Goal: Task Accomplishment & Management: Use online tool/utility

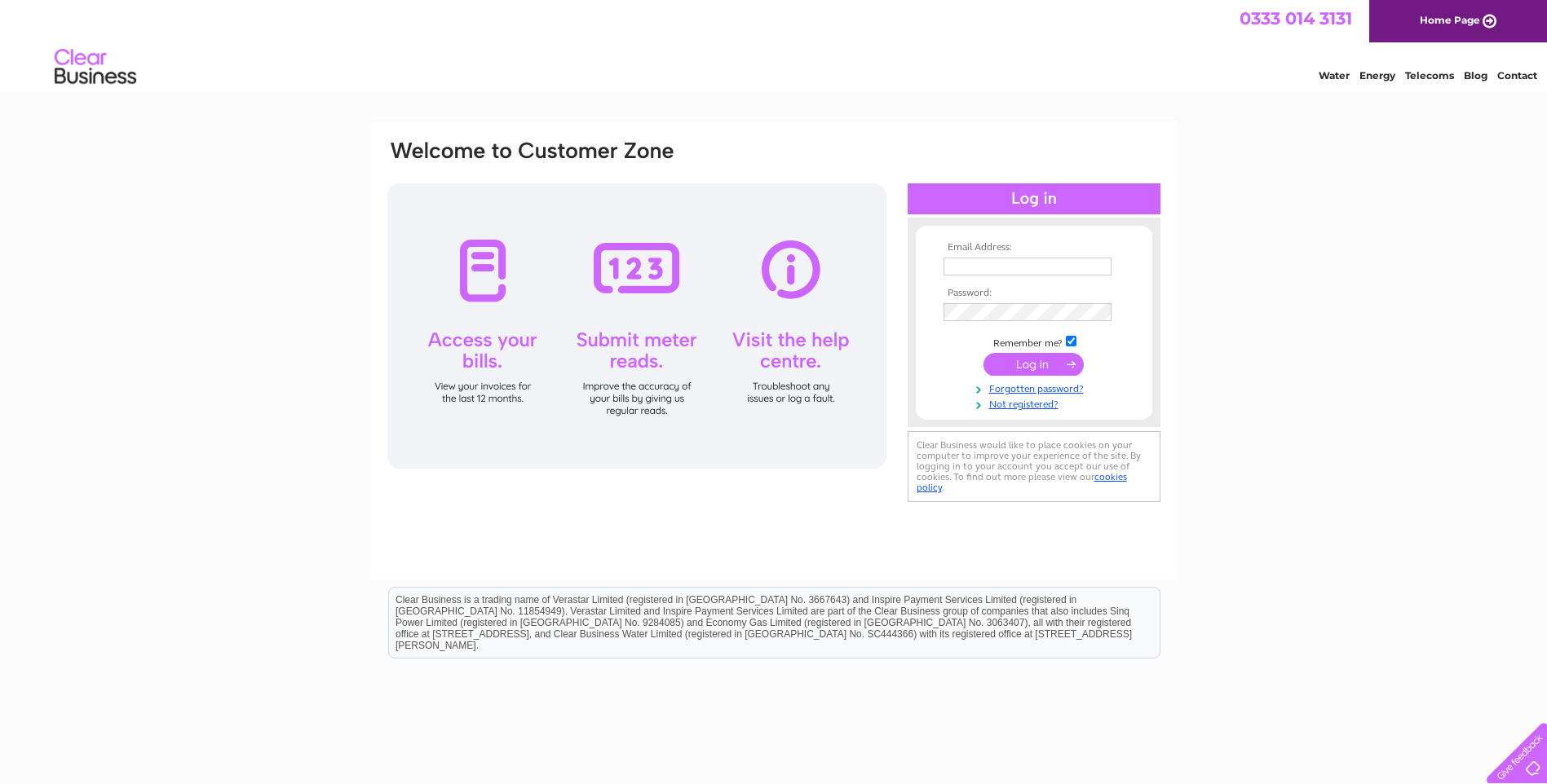
type input "[EMAIL_ADDRESS][DOMAIN_NAME]"
click at [1036, 365] on input "submit" at bounding box center [1033, 363] width 100 height 23
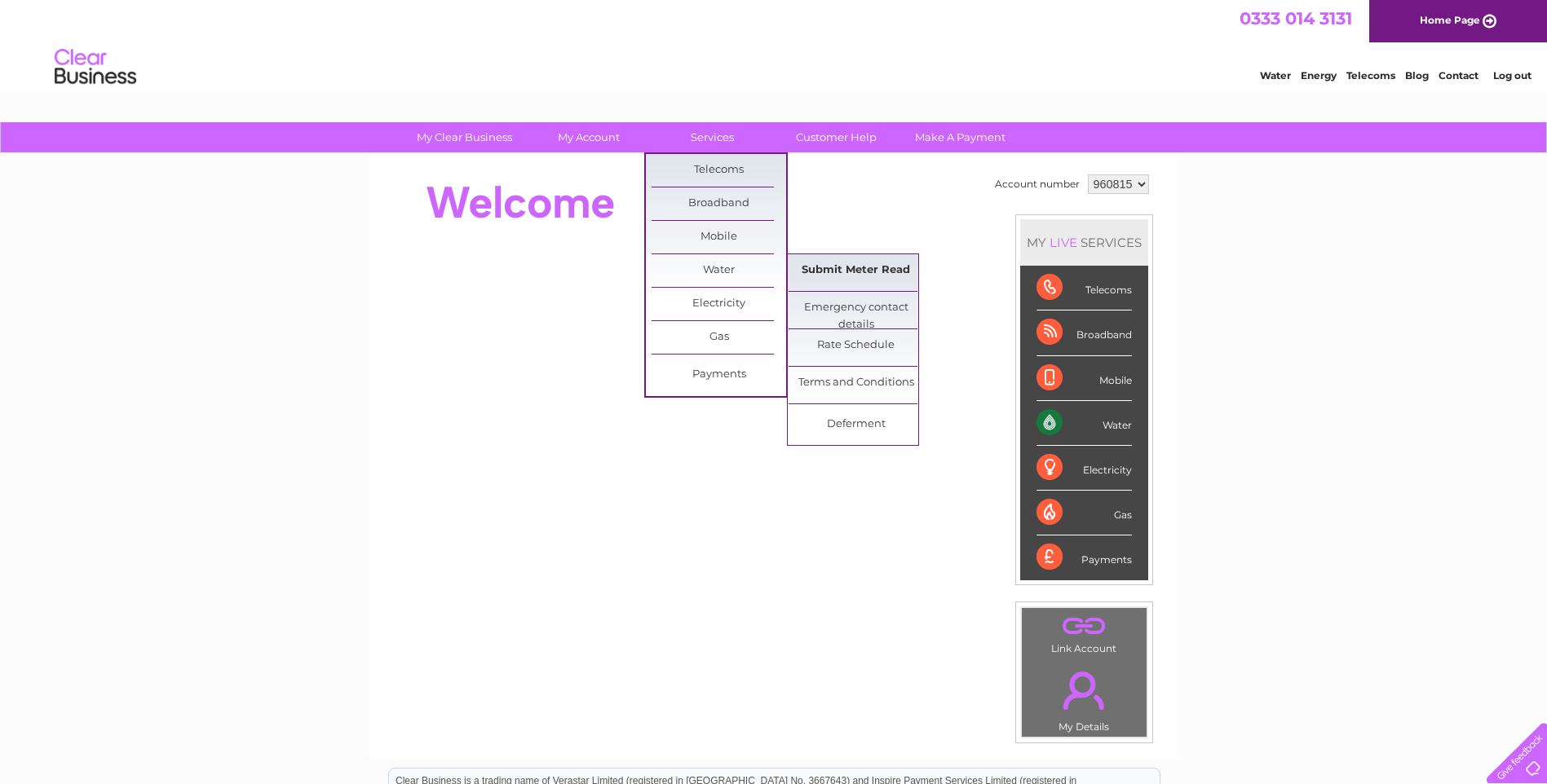
click at [855, 268] on link "Submit Meter Read" at bounding box center [856, 270] width 135 height 33
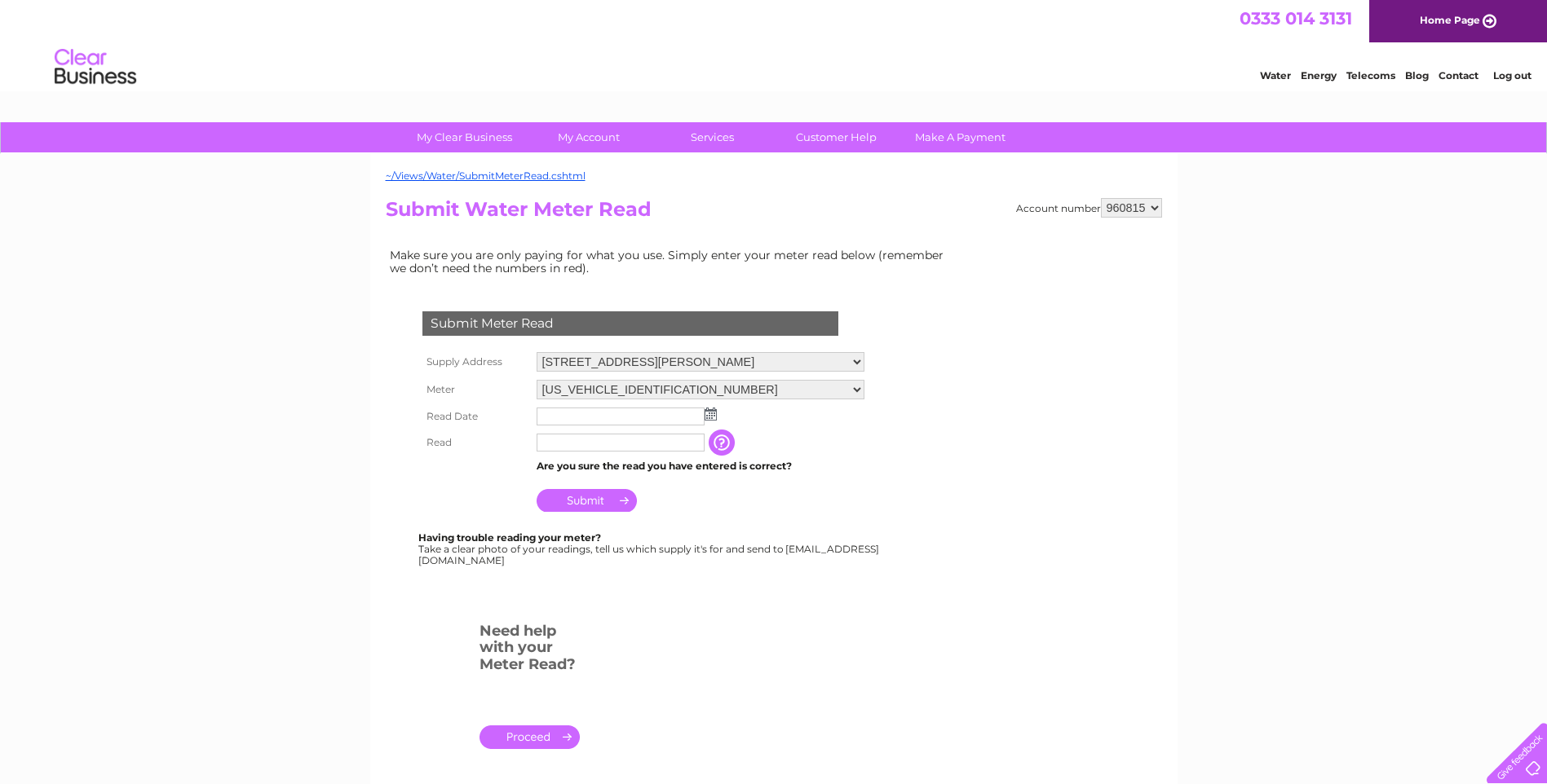
click at [712, 411] on img at bounding box center [710, 414] width 12 height 13
click at [629, 481] on link "1" at bounding box center [629, 485] width 26 height 16
type input "2025/10/01"
click at [569, 444] on input "text" at bounding box center [621, 443] width 169 height 20
type input "00000"
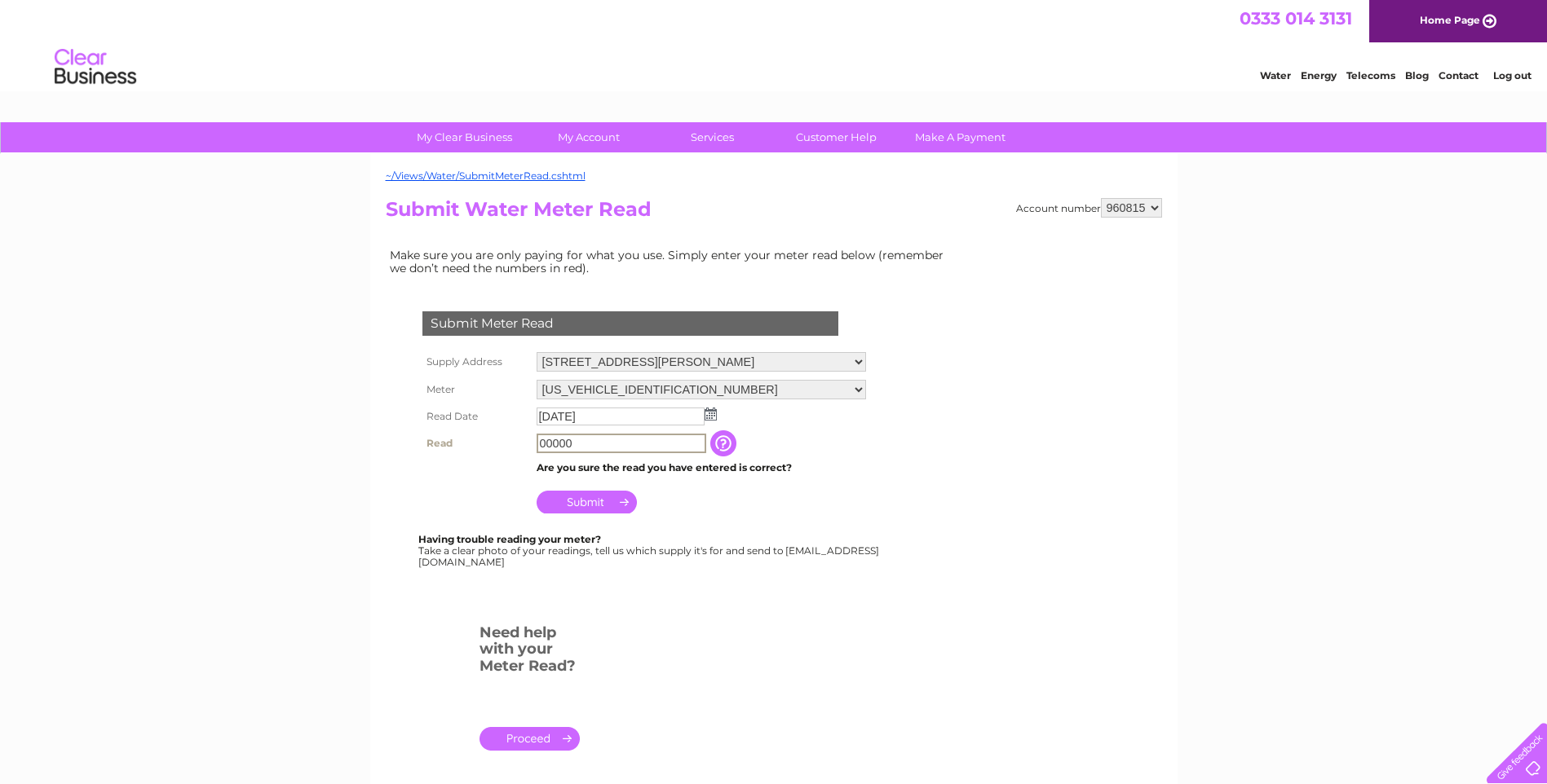
click at [582, 500] on input "Submit" at bounding box center [586, 502] width 100 height 23
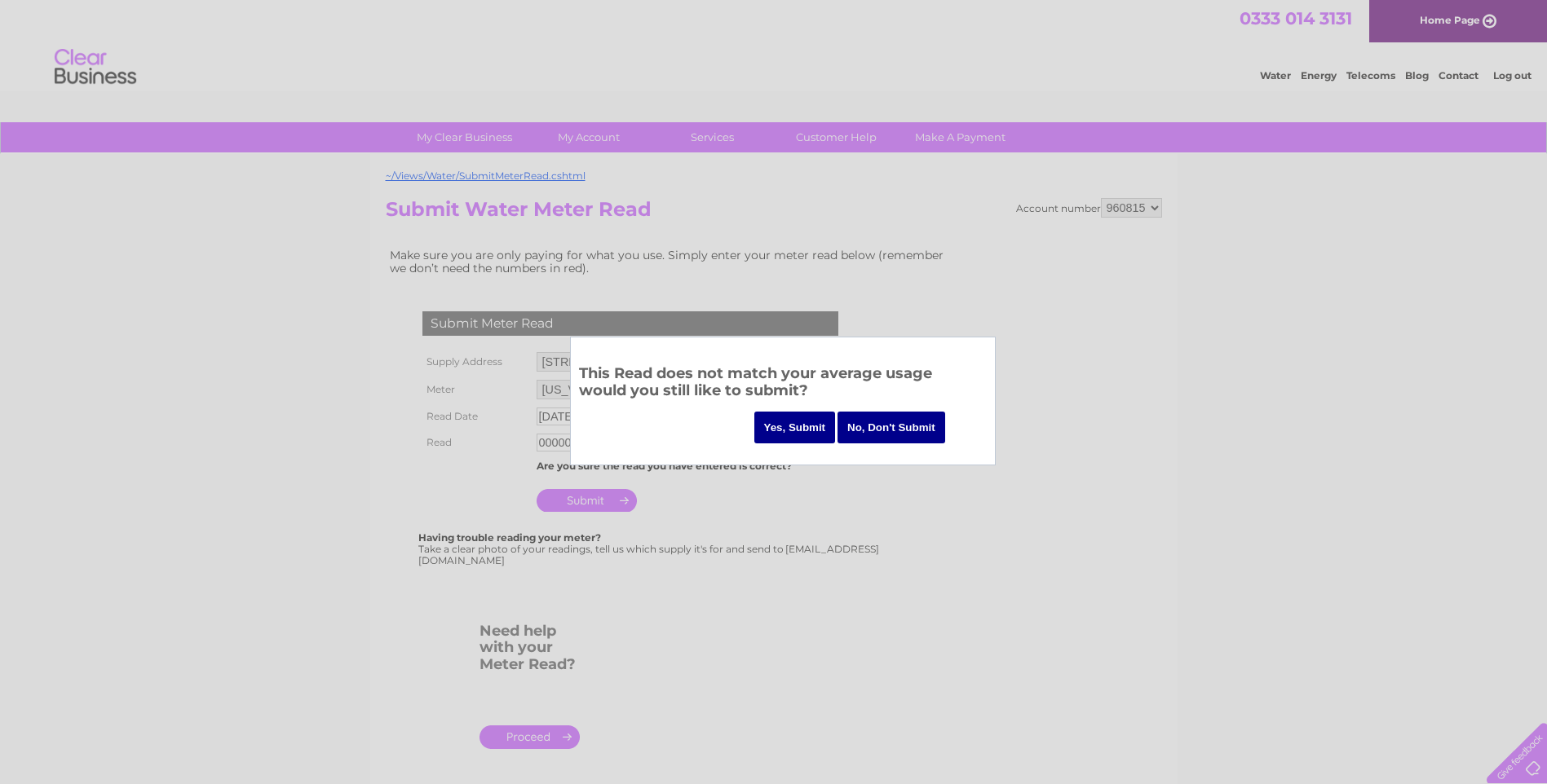
click at [800, 422] on input "Yes, Submit" at bounding box center [794, 428] width 81 height 32
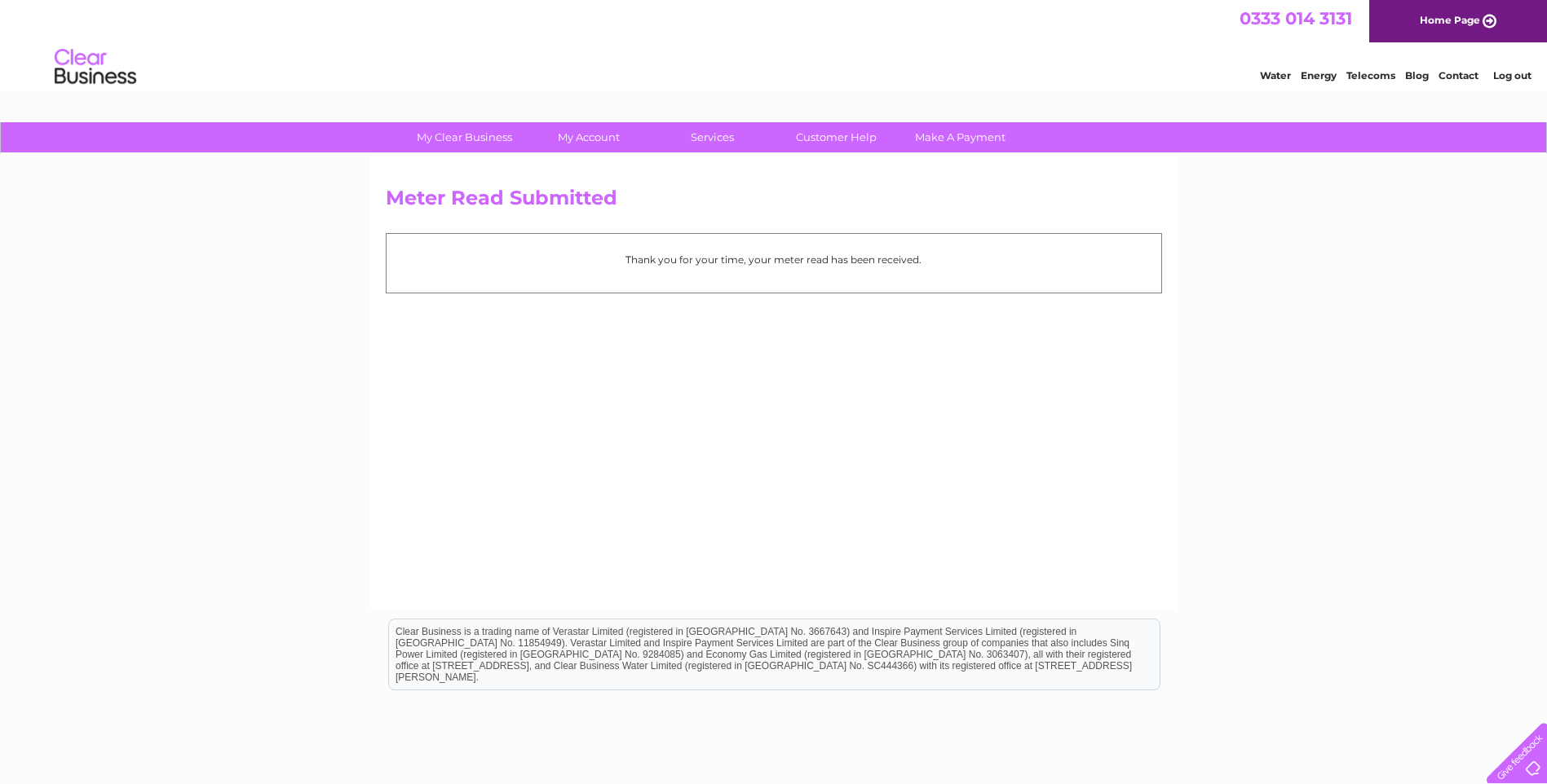
click at [1508, 76] on link "Log out" at bounding box center [1511, 75] width 39 height 12
